Goal: Task Accomplishment & Management: Use online tool/utility

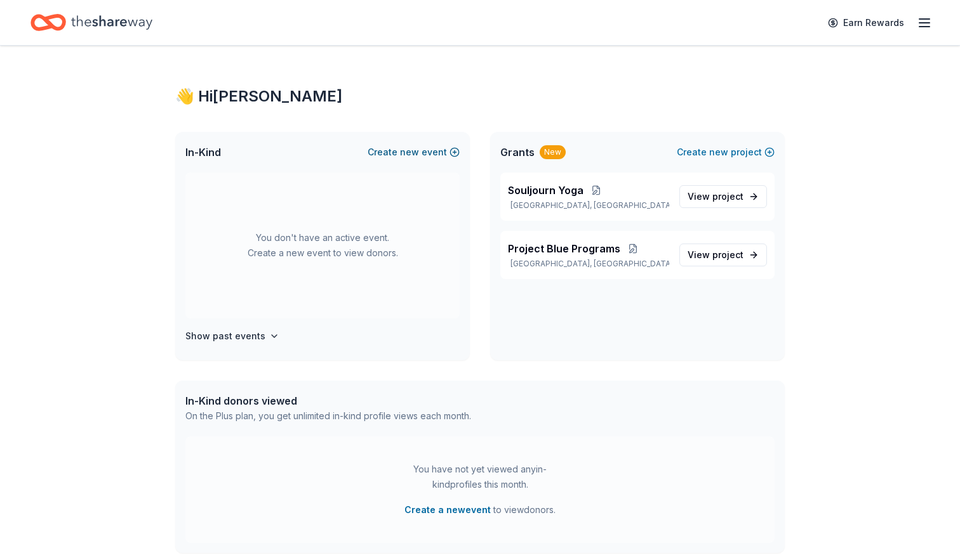
click at [407, 148] on span "new" at bounding box center [409, 152] width 19 height 15
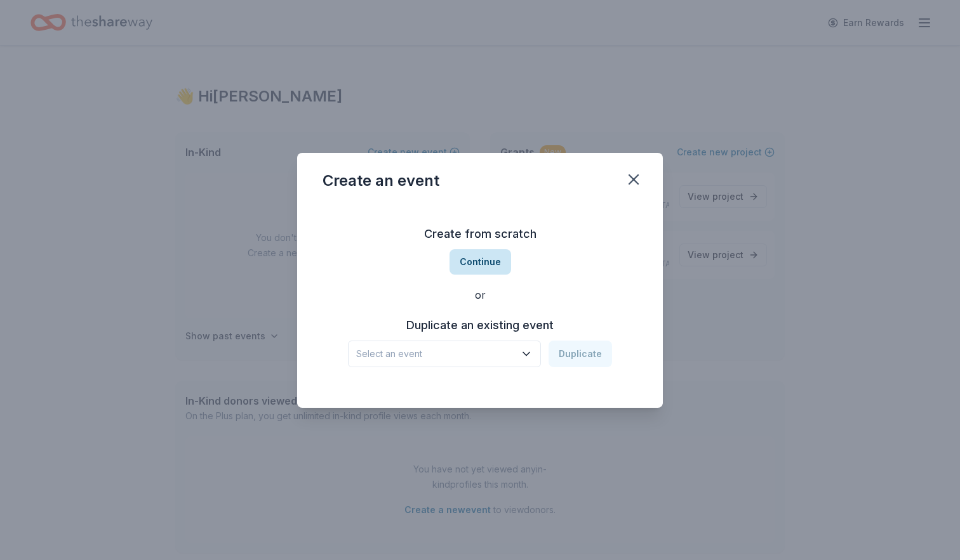
click at [472, 265] on button "Continue" at bounding box center [480, 261] width 62 height 25
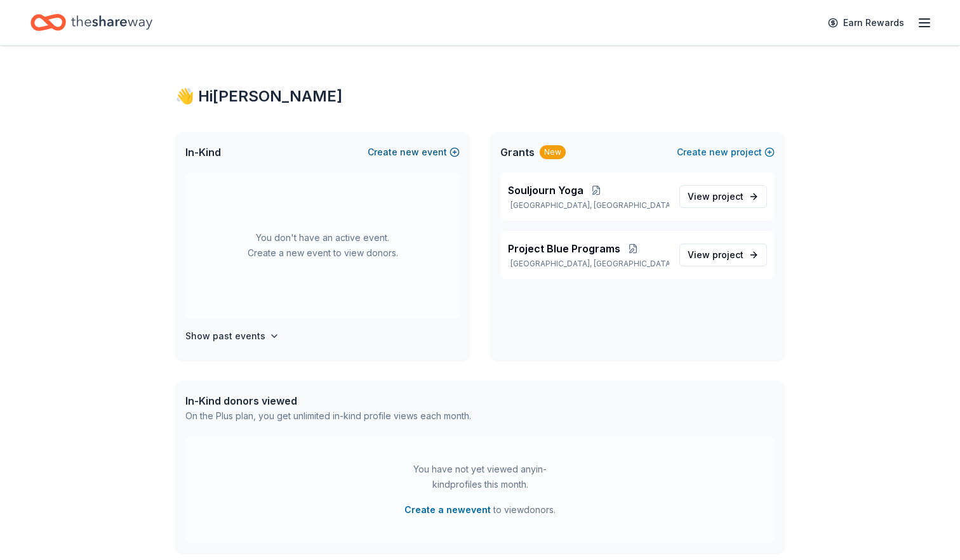
click at [417, 150] on span "new" at bounding box center [409, 152] width 19 height 15
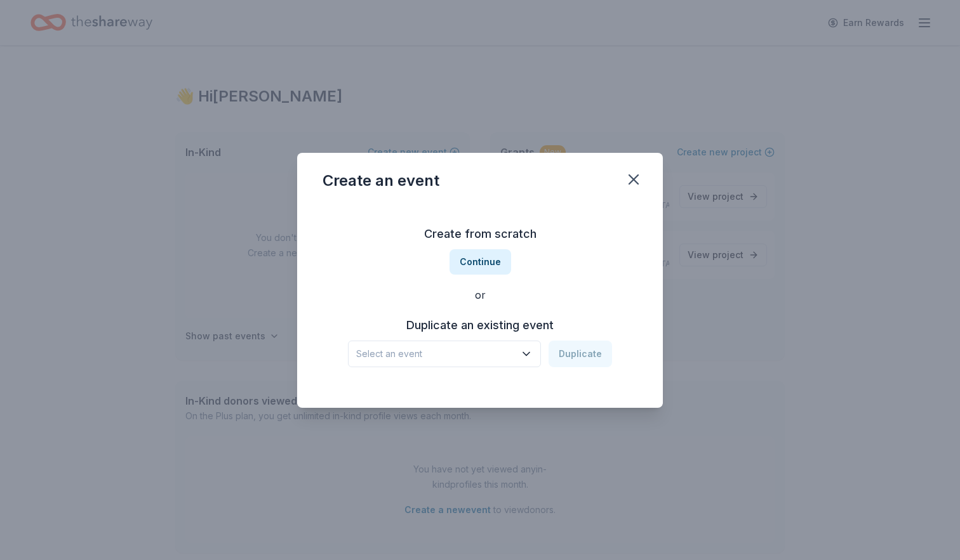
click at [458, 370] on div "Create from scratch Continue or Duplicate an existing event Select an event Dup…" at bounding box center [479, 296] width 315 height 184
click at [453, 357] on span "Select an event" at bounding box center [435, 354] width 159 height 15
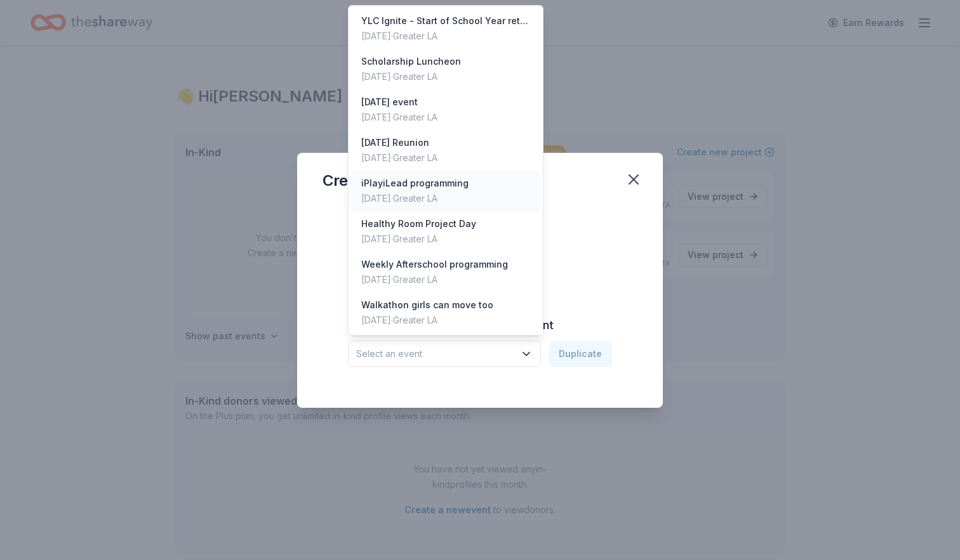
click at [432, 199] on div "[DATE] · Greater LA" at bounding box center [414, 198] width 107 height 15
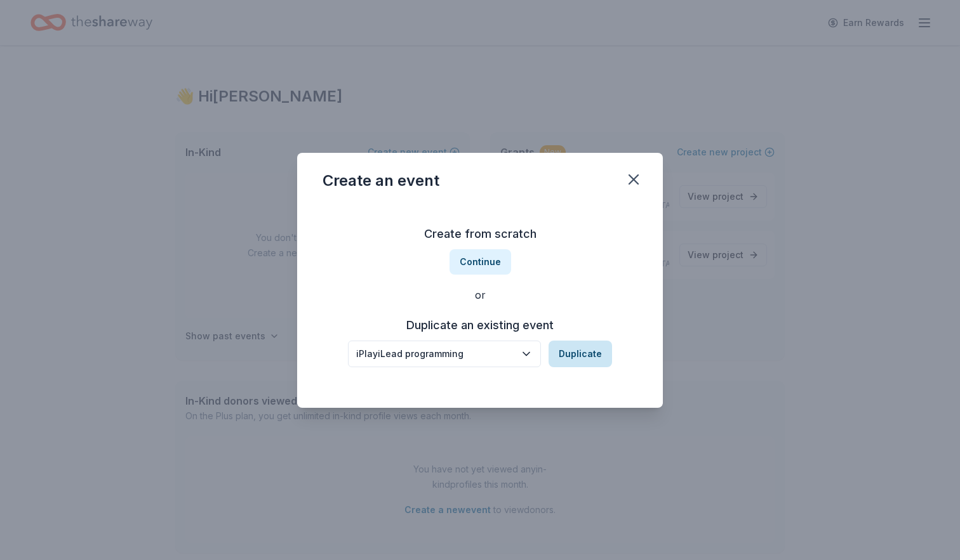
click at [597, 358] on button "Duplicate" at bounding box center [579, 354] width 63 height 27
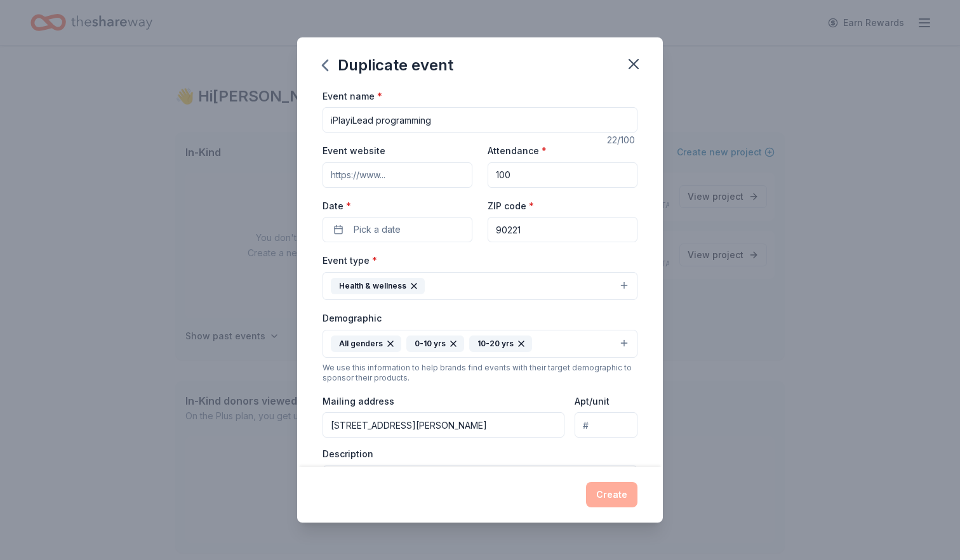
click at [611, 501] on div "Create" at bounding box center [479, 494] width 315 height 25
click at [379, 212] on div "Date * Pick a date" at bounding box center [397, 220] width 150 height 45
click at [381, 228] on span "Pick a date" at bounding box center [377, 229] width 47 height 15
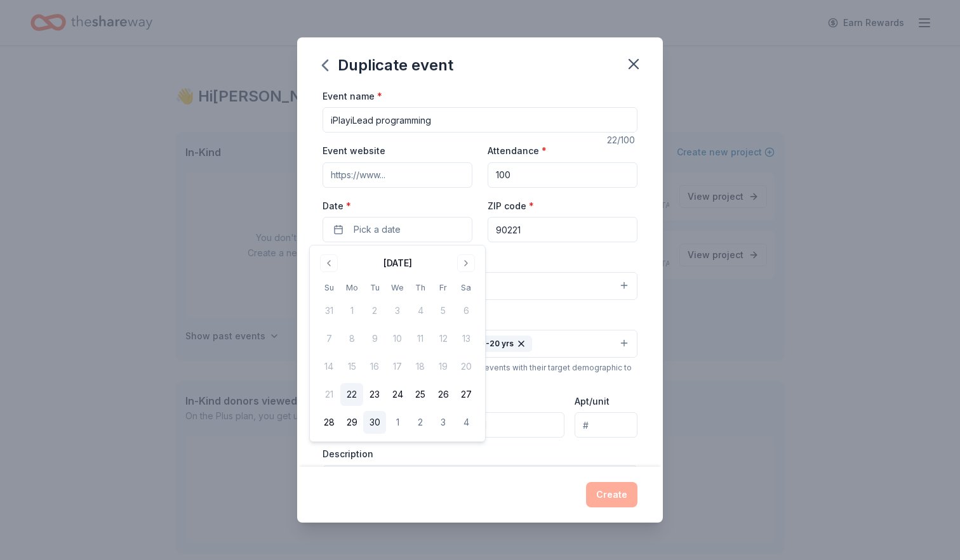
click at [376, 421] on button "30" at bounding box center [374, 422] width 23 height 23
click at [631, 494] on button "Create" at bounding box center [611, 494] width 51 height 25
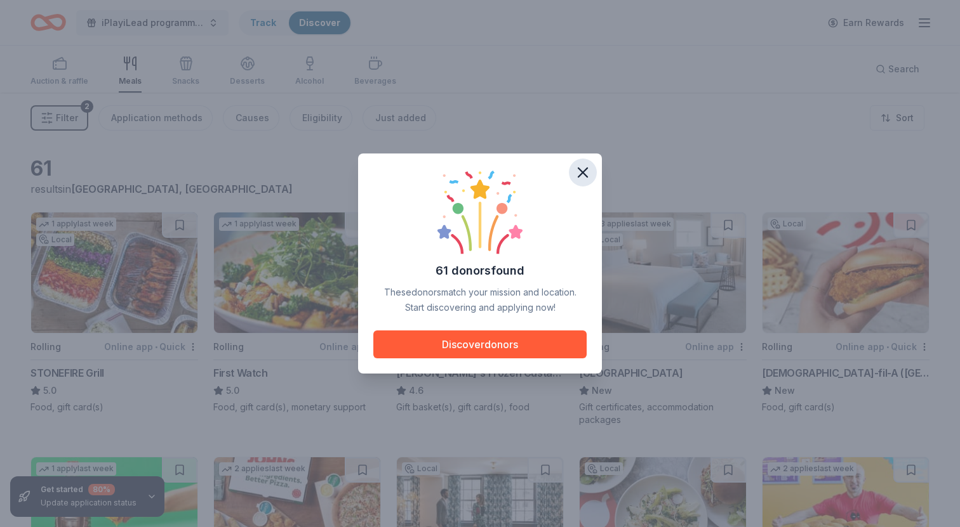
click at [581, 173] on icon "button" at bounding box center [582, 172] width 9 height 9
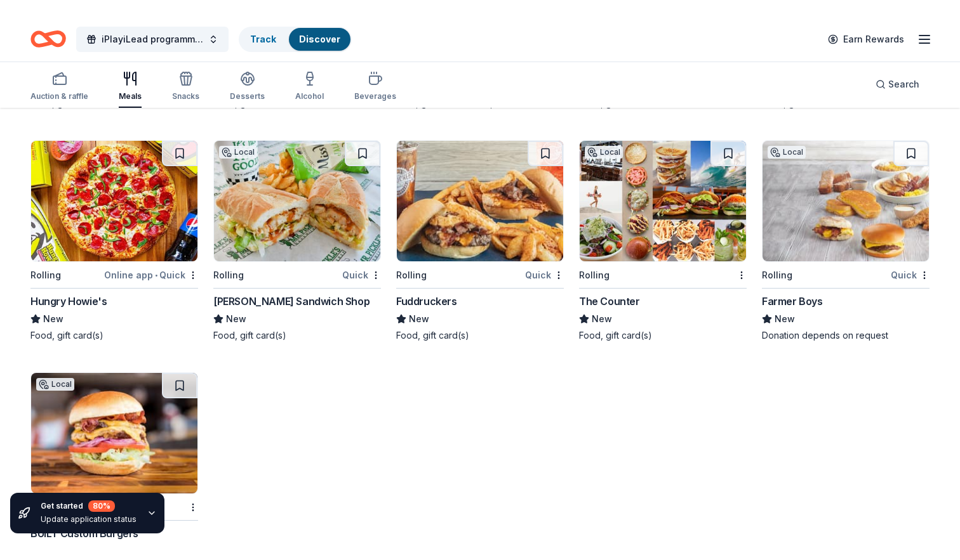
scroll to position [2720, 0]
